Goal: Navigation & Orientation: Find specific page/section

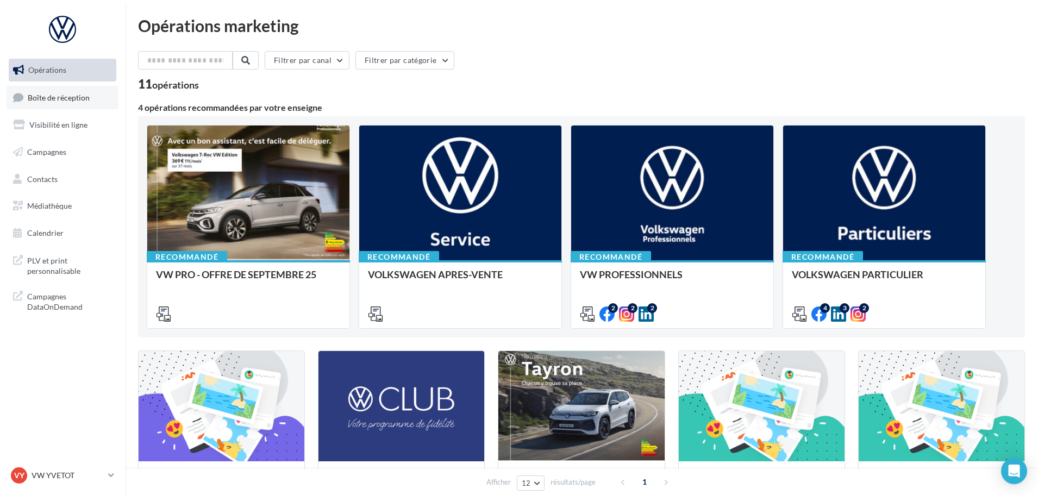
click at [82, 101] on span "Boîte de réception" at bounding box center [59, 96] width 62 height 9
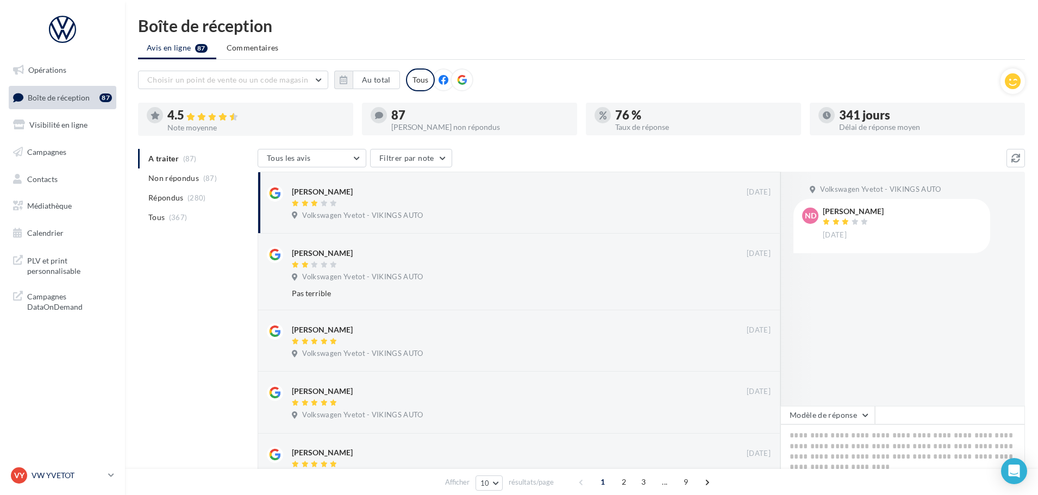
click at [77, 482] on div "VY VW YVETOT vw-yve-vau" at bounding box center [57, 475] width 93 height 16
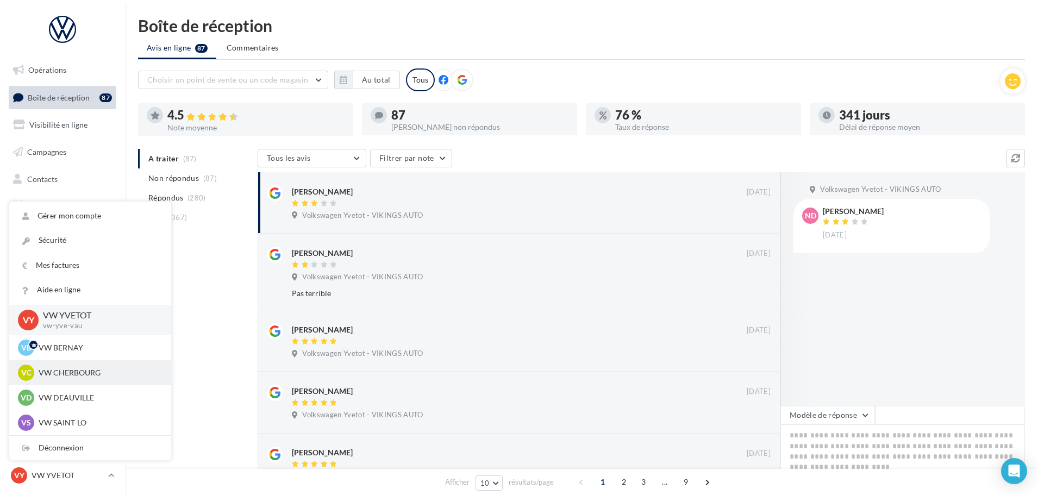
click at [97, 382] on div "VC VW CHERBOURG vw-tour-vau" at bounding box center [90, 372] width 162 height 25
click at [93, 376] on p "VW CHERBOURG" at bounding box center [99, 372] width 120 height 11
